Goal: Task Accomplishment & Management: Manage account settings

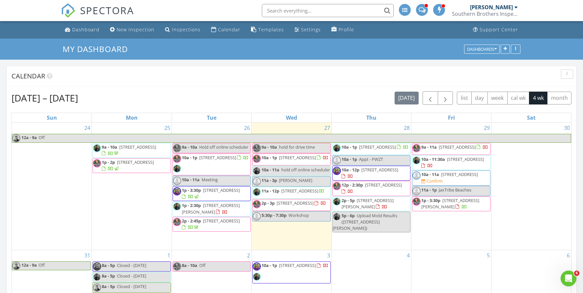
click at [287, 206] on span "1308 Windsor Pl, Jacksonville 32205" at bounding box center [295, 203] width 37 height 6
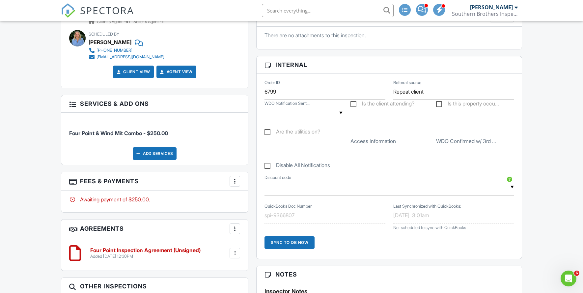
scroll to position [354, 0]
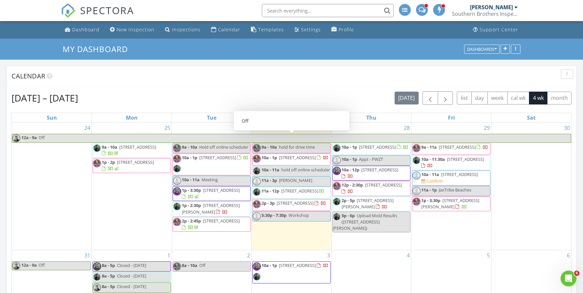
click at [178, 87] on div "Aug 24 – Sep 20, 2025 today list day week cal wk 4 wk month Sun Mon Tue Wed Thu…" at bounding box center [292, 235] width 570 height 299
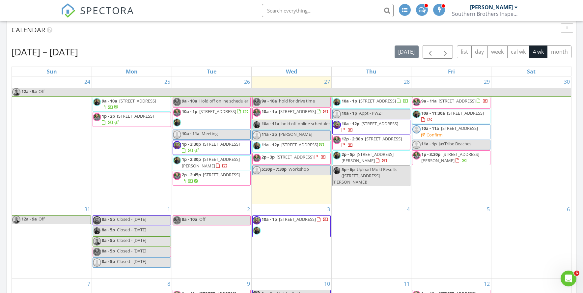
scroll to position [46, 0]
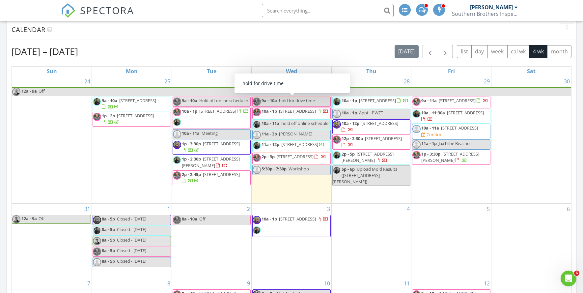
click at [283, 47] on div "Aug 24 – Sep 20, 2025 today list day week cal wk 4 wk month" at bounding box center [292, 52] width 560 height 14
